Goal: Information Seeking & Learning: Check status

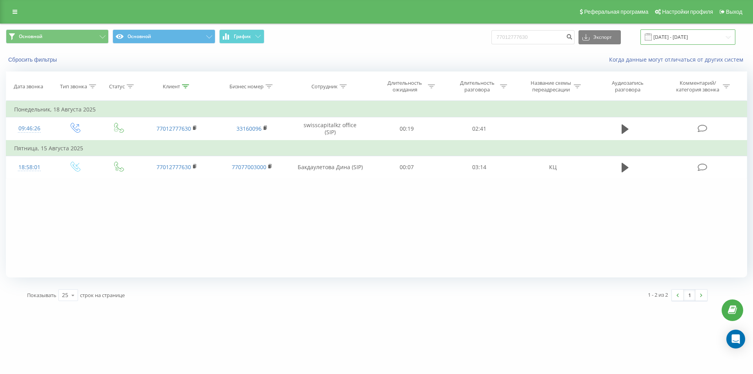
click at [690, 37] on input "[DATE] - [DATE]" at bounding box center [688, 36] width 95 height 15
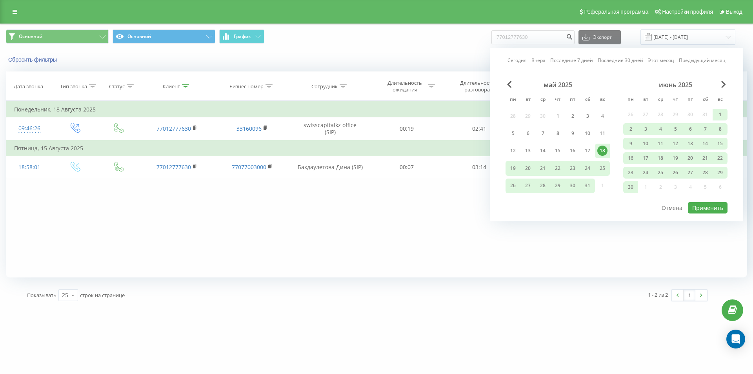
click at [727, 84] on div "[DATE] [DATE] Последние 7 дней Последние 30 дней Этот месяц Предыдущий месяц [D…" at bounding box center [617, 134] width 254 height 173
click at [724, 84] on span "Next Month" at bounding box center [724, 84] width 5 height 7
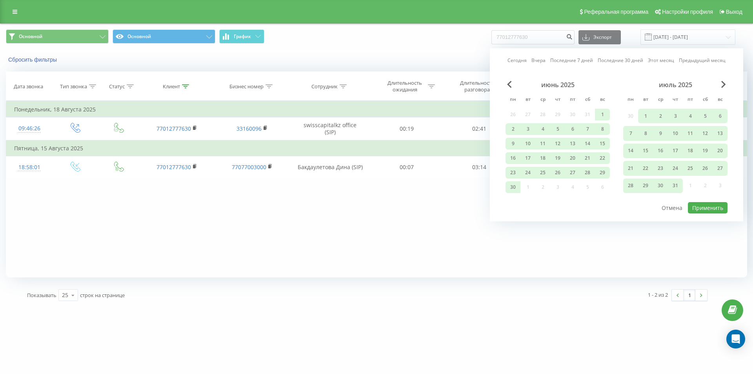
click at [719, 85] on div "июль 2025" at bounding box center [676, 85] width 104 height 8
click at [722, 84] on span "Next Month" at bounding box center [724, 84] width 5 height 7
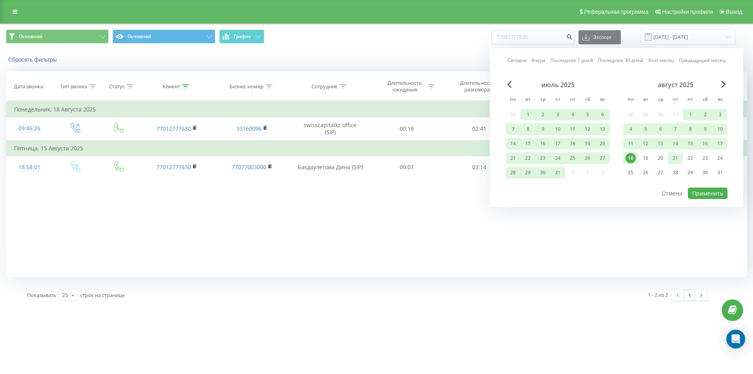
click at [673, 159] on div "21" at bounding box center [676, 158] width 10 height 10
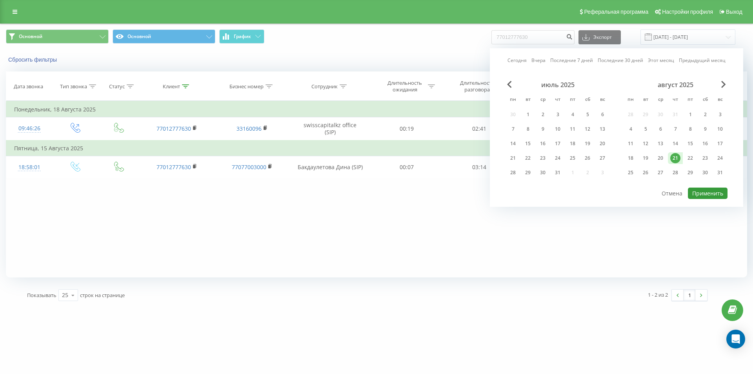
click at [714, 196] on button "Применить" at bounding box center [708, 193] width 40 height 11
type input "[DATE] - [DATE]"
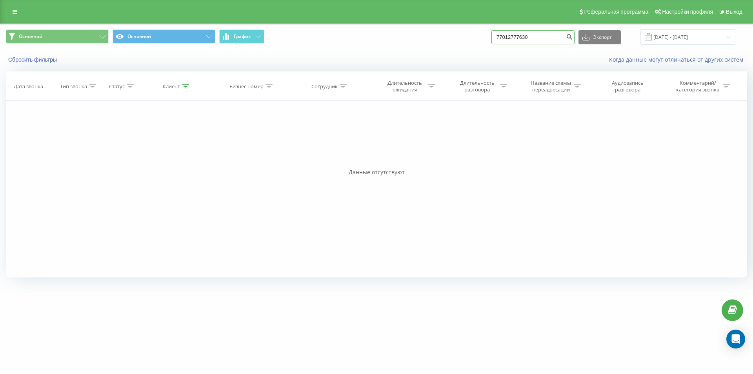
drag, startPoint x: 551, startPoint y: 36, endPoint x: 555, endPoint y: 42, distance: 6.8
click at [551, 37] on input "77012777630" at bounding box center [533, 37] width 83 height 14
drag, startPoint x: 555, startPoint y: 35, endPoint x: 447, endPoint y: 35, distance: 108.3
click at [447, 35] on div "Основной Основной График 77012777630 Экспорт .csv .xls .xlsx [DATE] - [DATE]" at bounding box center [377, 36] width 742 height 15
paste input "[PHONE_NUMBER]"
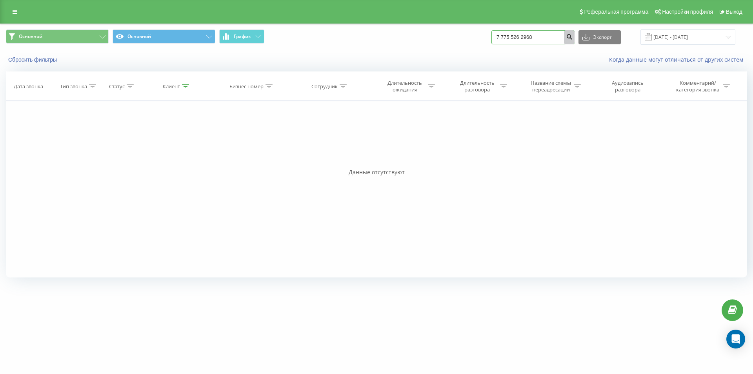
type input "7 775 526 2968"
click at [575, 40] on button "submit" at bounding box center [569, 37] width 11 height 14
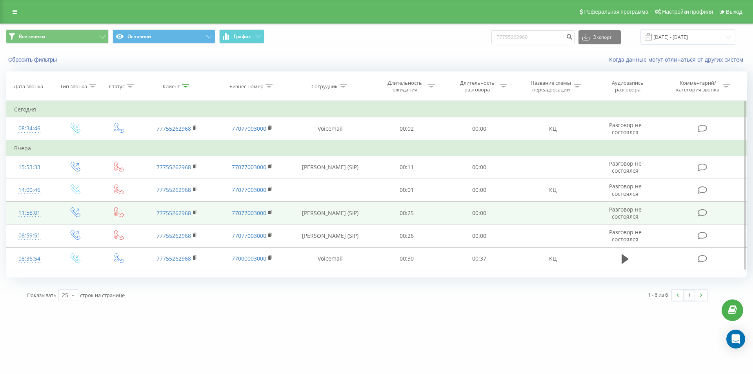
click at [486, 201] on tbody "Сегодня 08:34:46 77755262968 77077003000 Voicemail 00:02 00:00 КЦ Разговор не с…" at bounding box center [376, 186] width 741 height 168
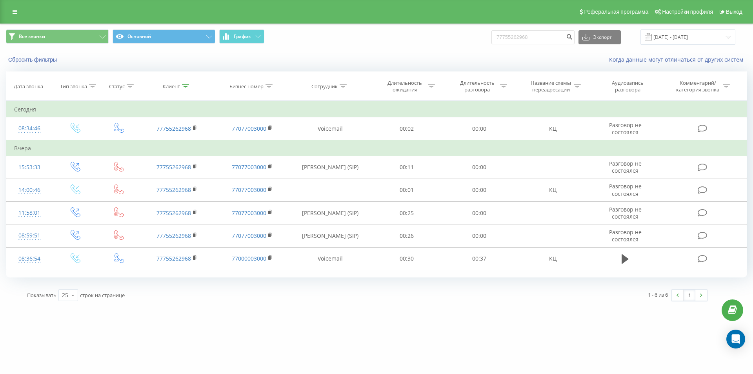
click at [573, 320] on div "swisscapital.kz 77755262968 Проекты swisscapital.kz Дашборд Центр обращений Жур…" at bounding box center [376, 187] width 753 height 374
